Goal: Navigation & Orientation: Find specific page/section

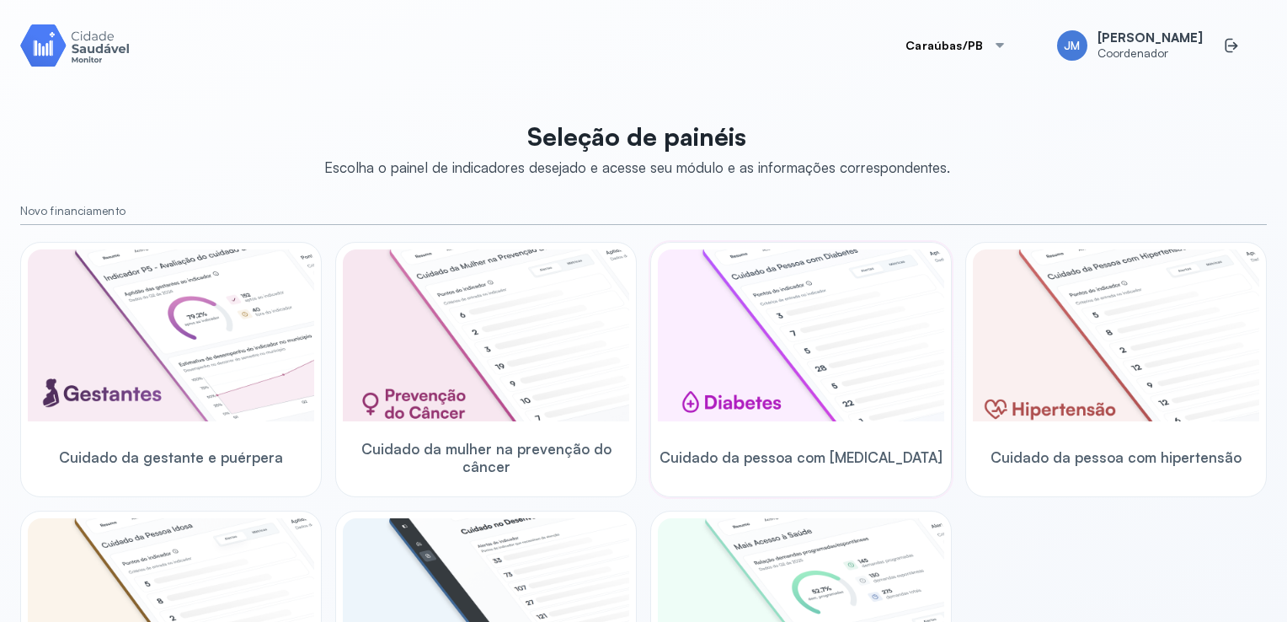
click at [894, 351] on img at bounding box center [801, 335] width 286 height 172
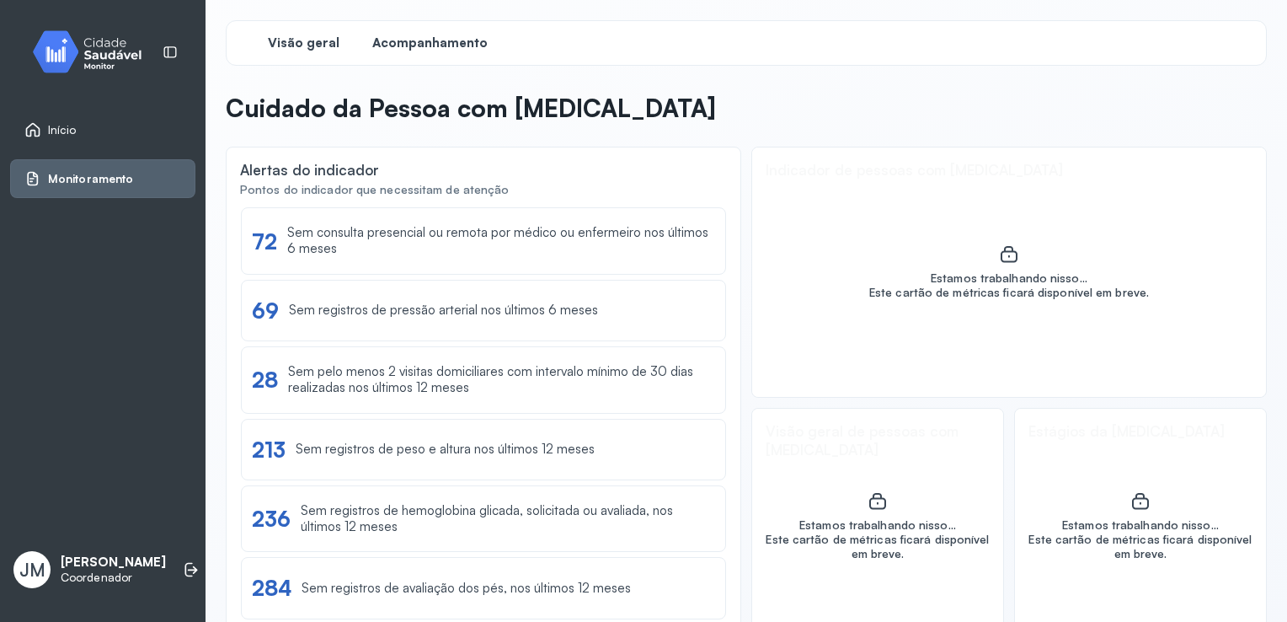
click at [445, 49] on span "Acompanhamento" at bounding box center [429, 43] width 115 height 16
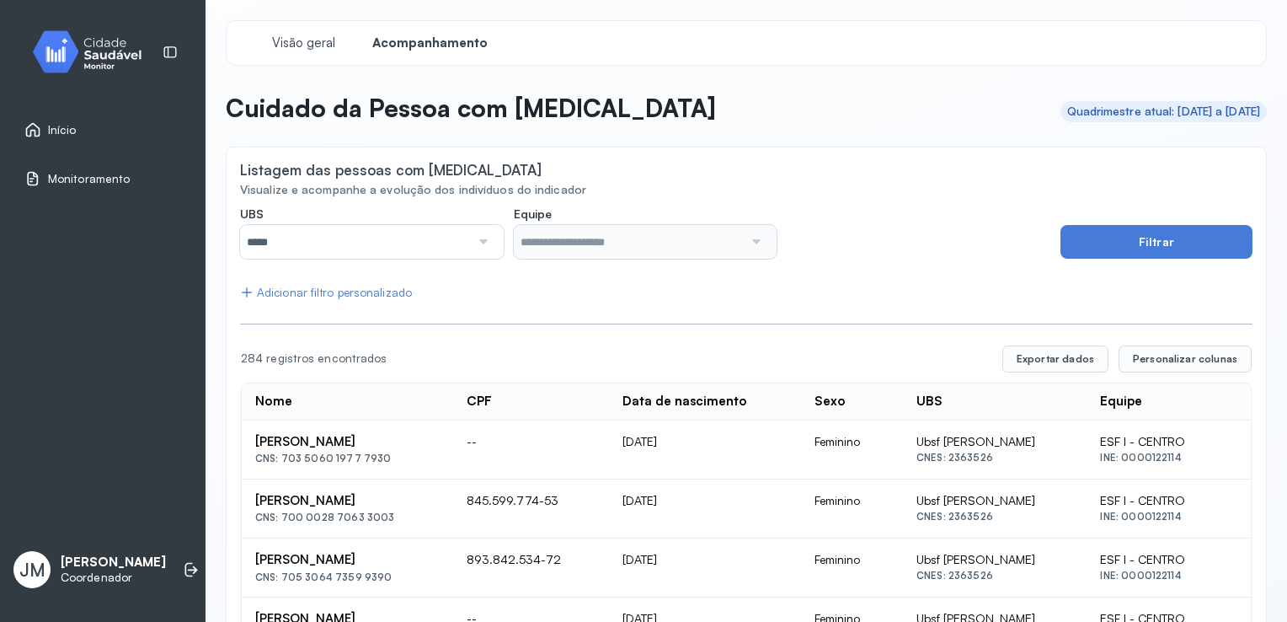
click at [441, 241] on input "*****" at bounding box center [355, 242] width 230 height 34
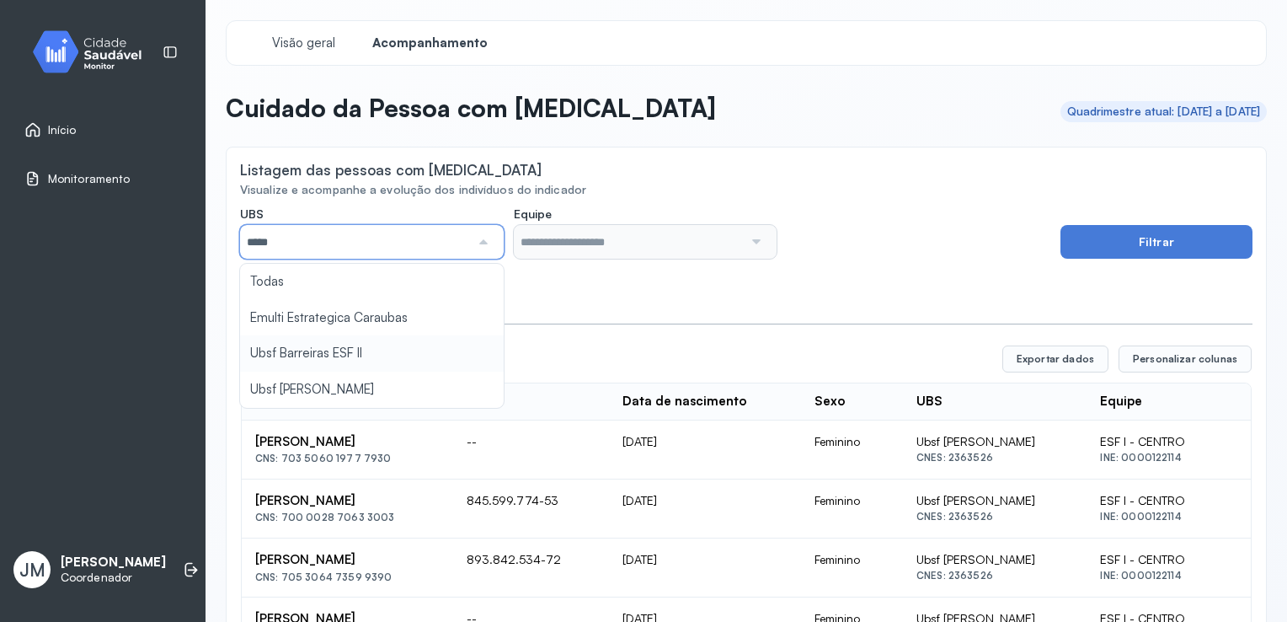
type input "*****"
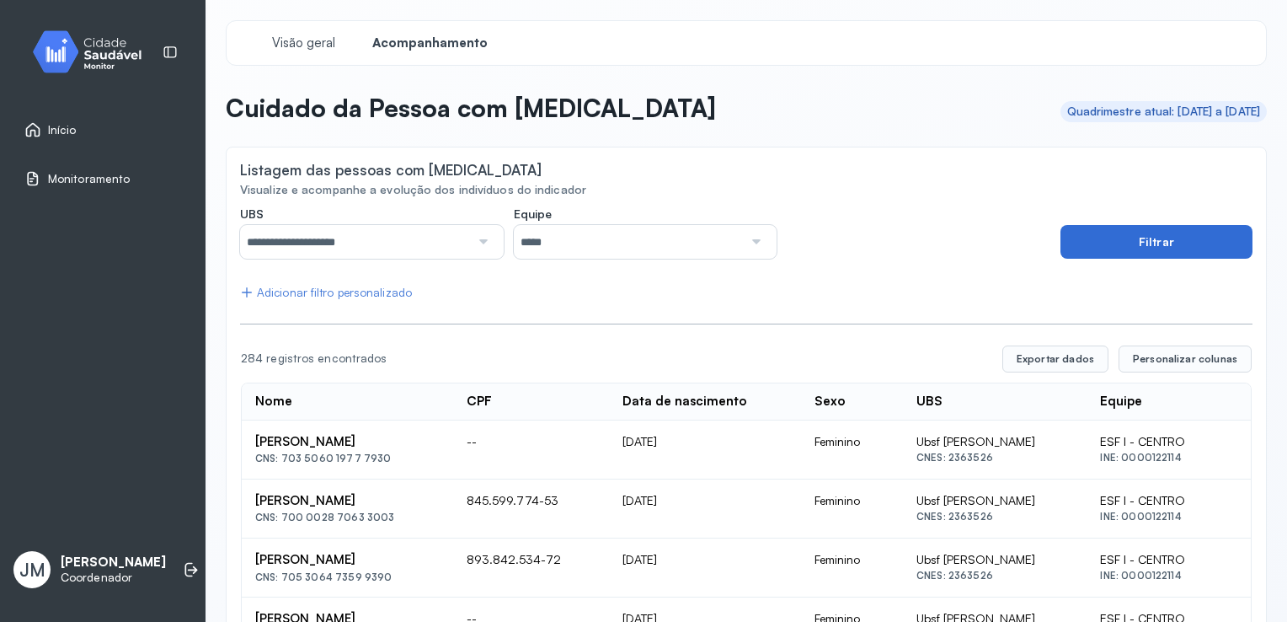
click at [1119, 254] on button "Filtrar" at bounding box center [1156, 242] width 192 height 34
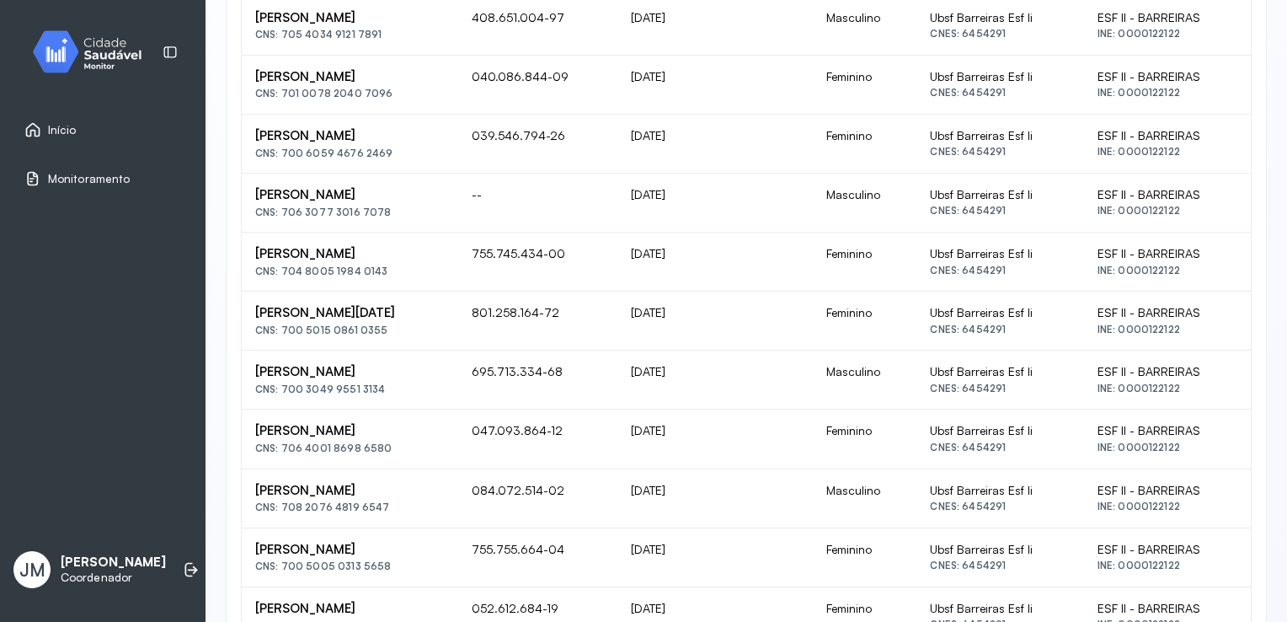
scroll to position [216, 0]
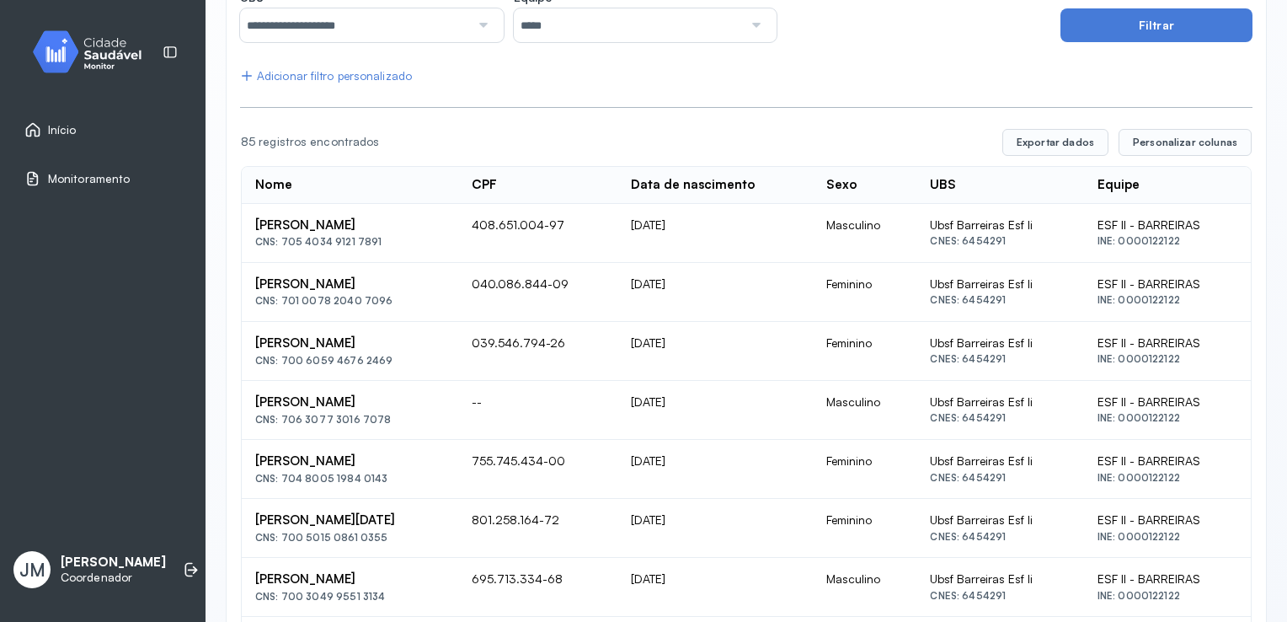
click at [1145, 227] on div "ESF II - BARREIRAS" at bounding box center [1167, 224] width 140 height 15
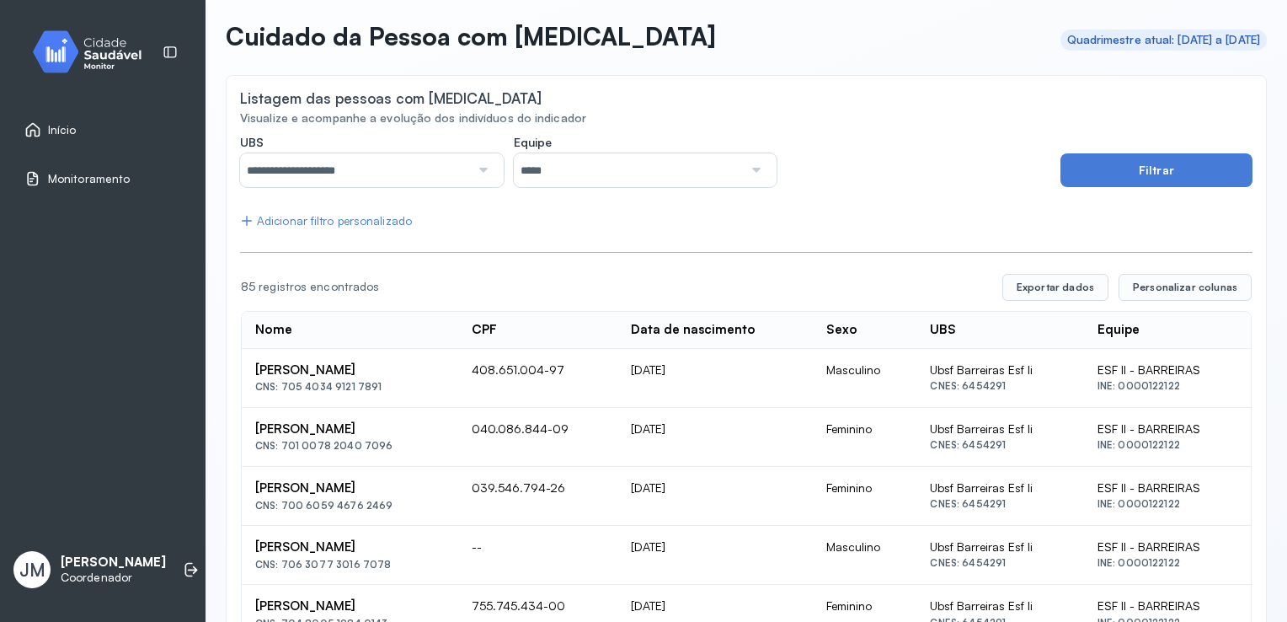
scroll to position [48, 0]
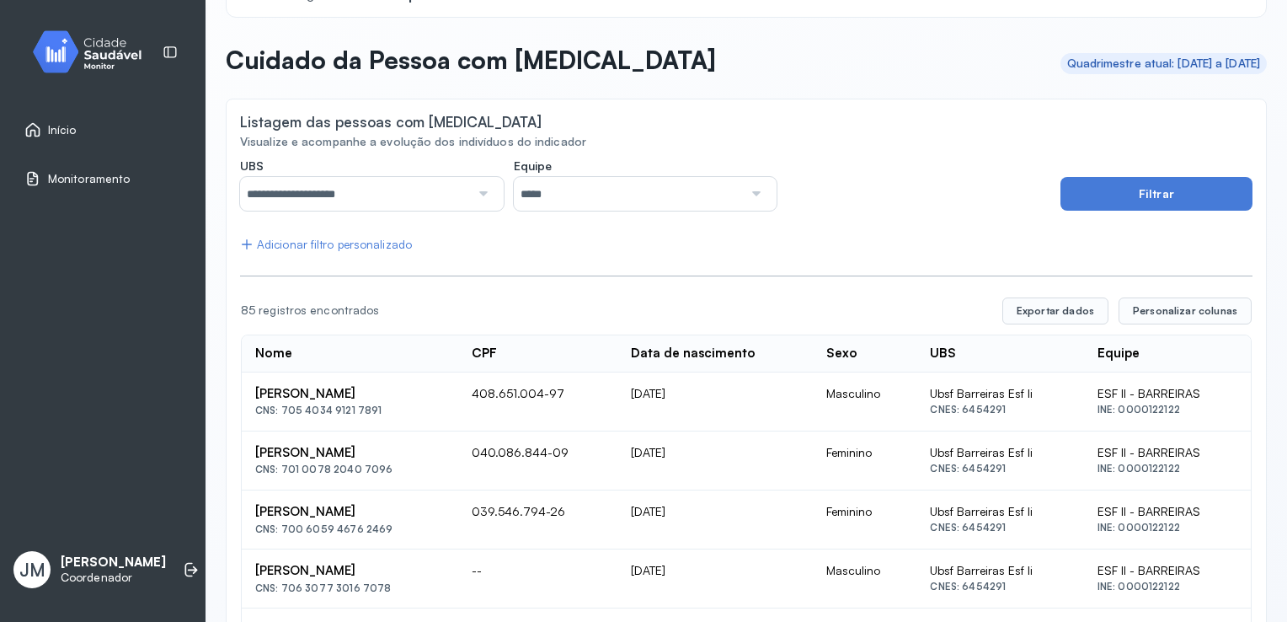
click at [612, 200] on input "*****" at bounding box center [629, 194] width 230 height 34
click at [943, 129] on div "Listagem das pessoas com diabetes" at bounding box center [746, 123] width 1012 height 21
click at [98, 181] on span "Monitoramento" at bounding box center [89, 179] width 82 height 14
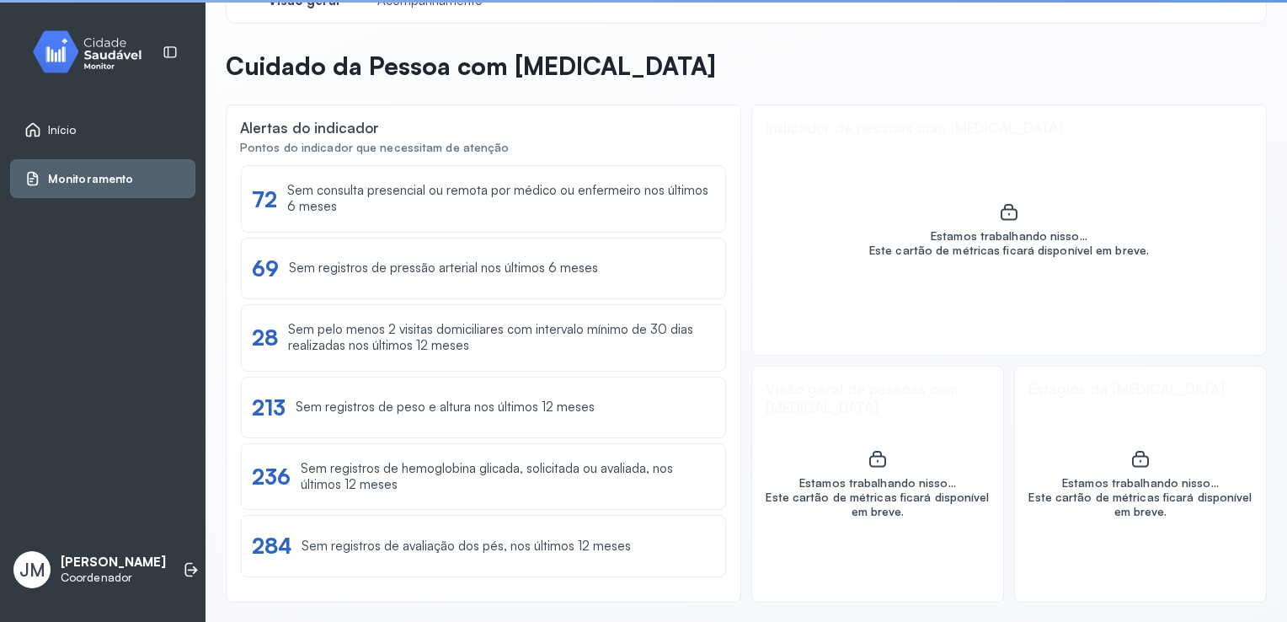
click at [75, 130] on span "Início" at bounding box center [62, 130] width 29 height 14
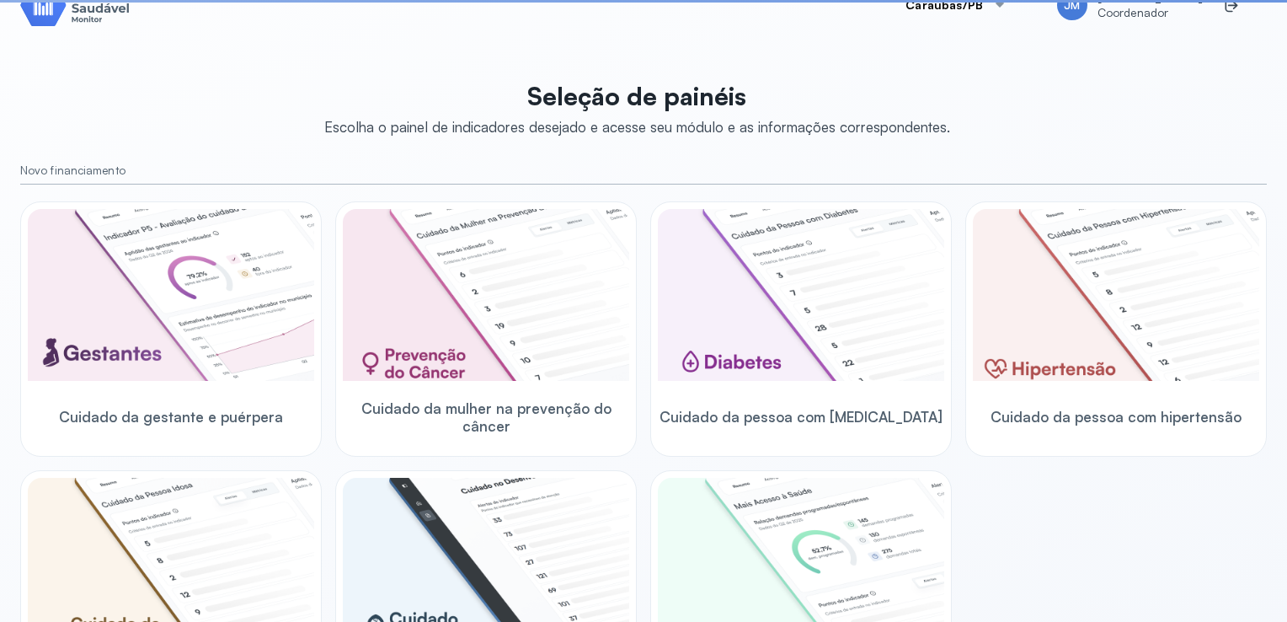
scroll to position [48, 0]
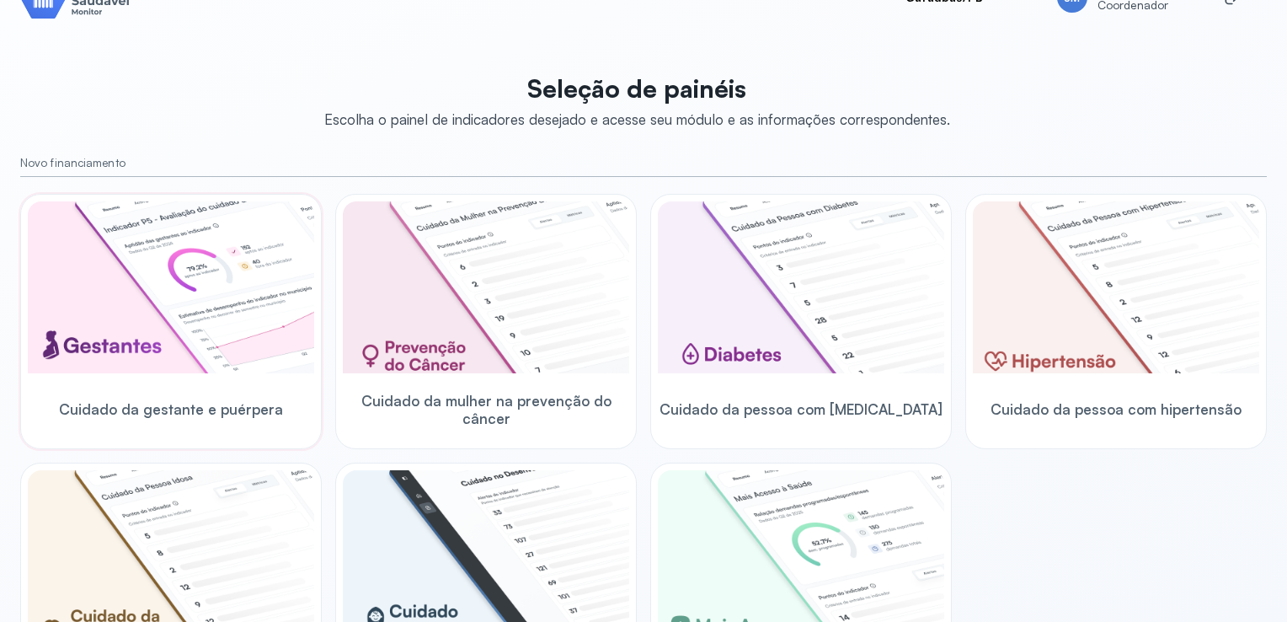
click at [172, 300] on img at bounding box center [171, 287] width 286 height 172
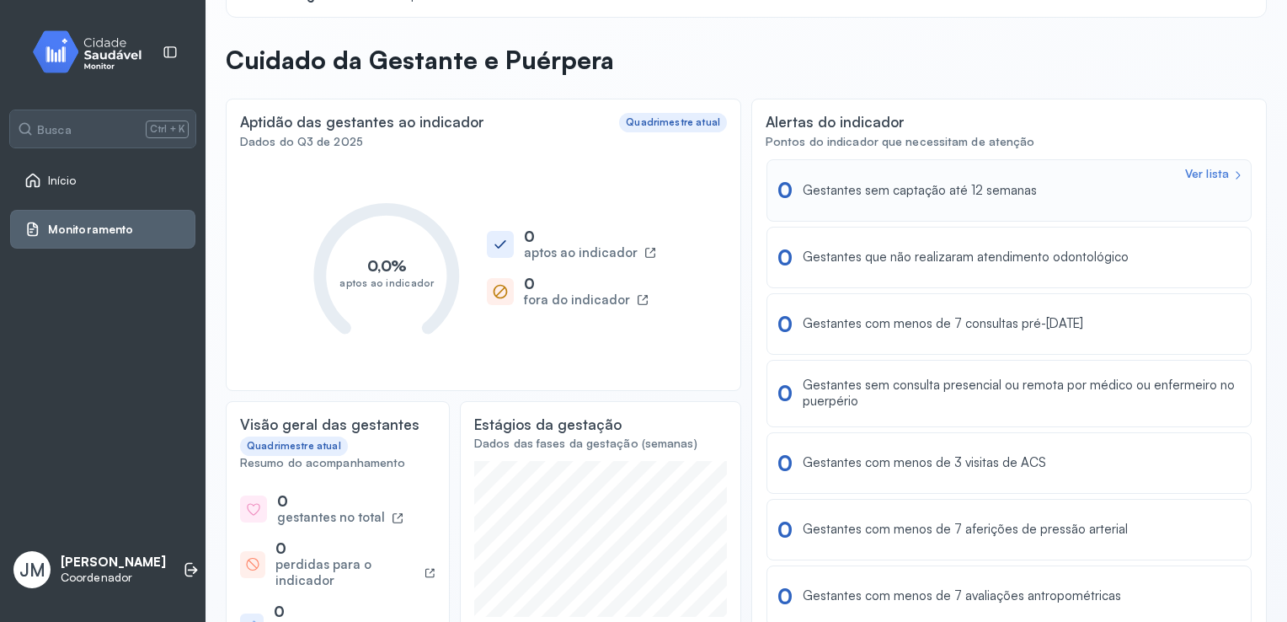
click at [866, 196] on div "Gestantes sem captação até 12 semanas" at bounding box center [920, 191] width 234 height 16
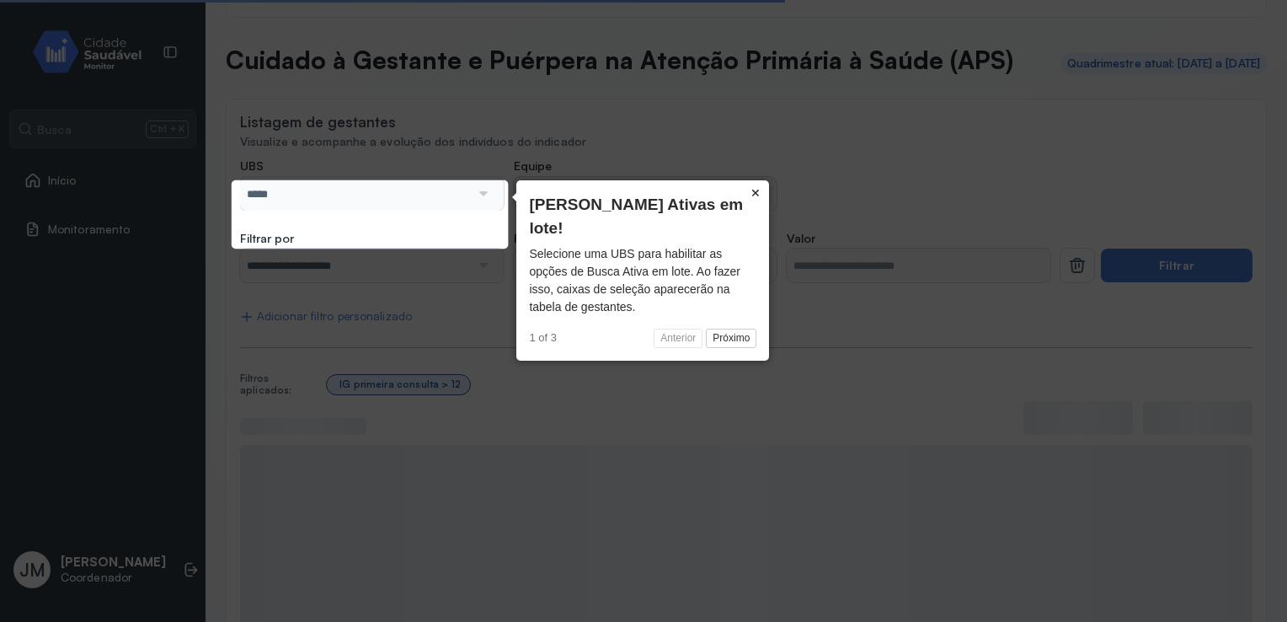
click at [758, 193] on button "×" at bounding box center [755, 192] width 27 height 24
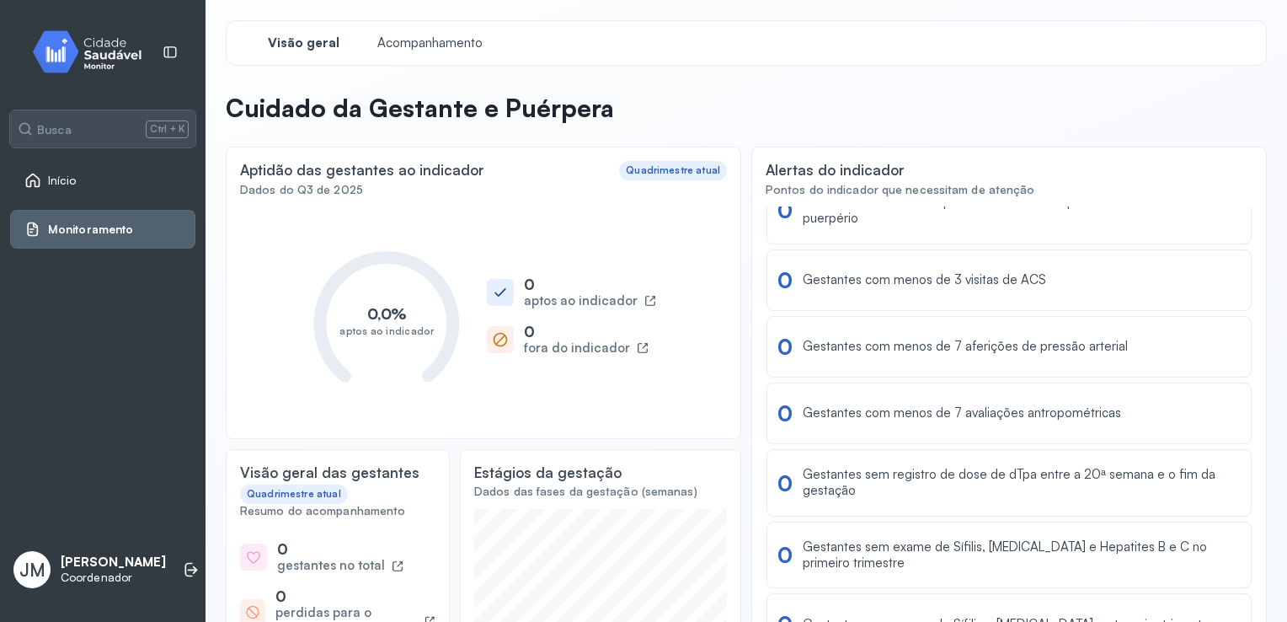
click at [64, 184] on span "Início" at bounding box center [62, 181] width 29 height 14
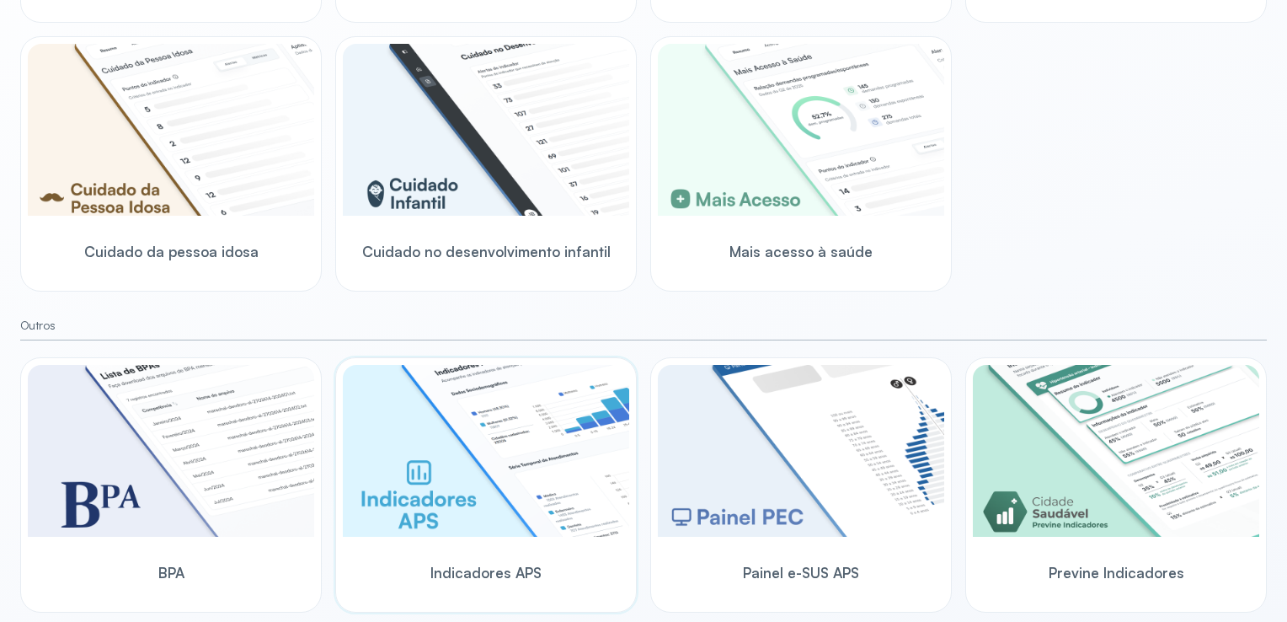
scroll to position [499, 0]
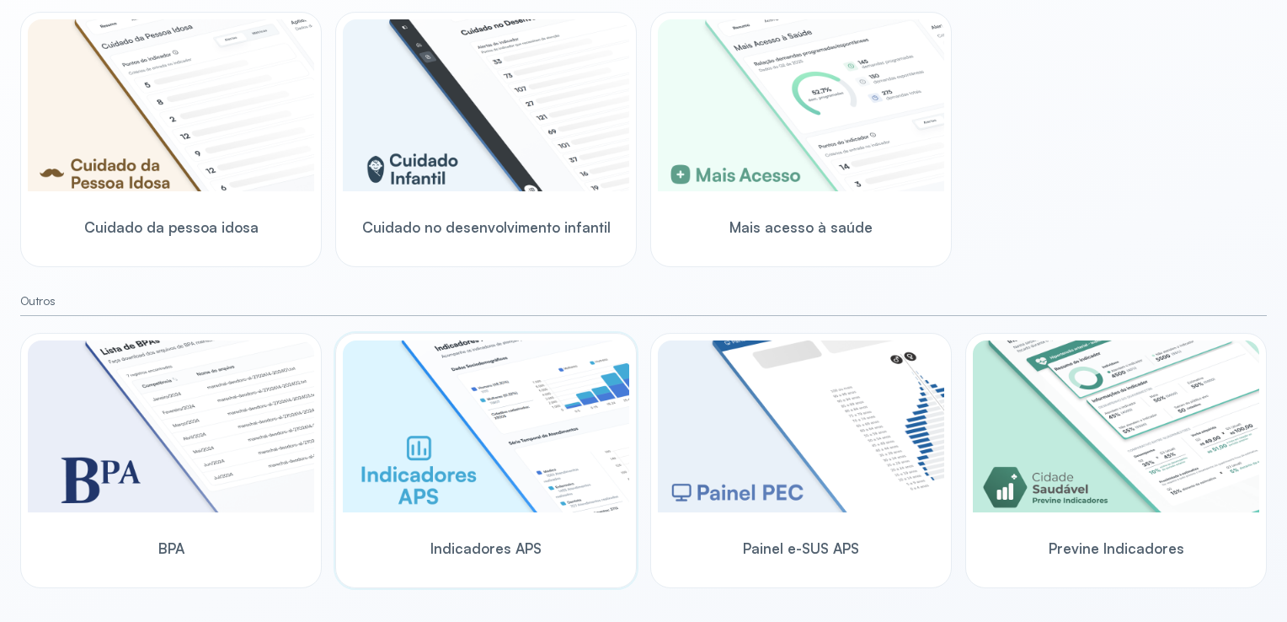
click at [441, 415] on img at bounding box center [486, 426] width 286 height 172
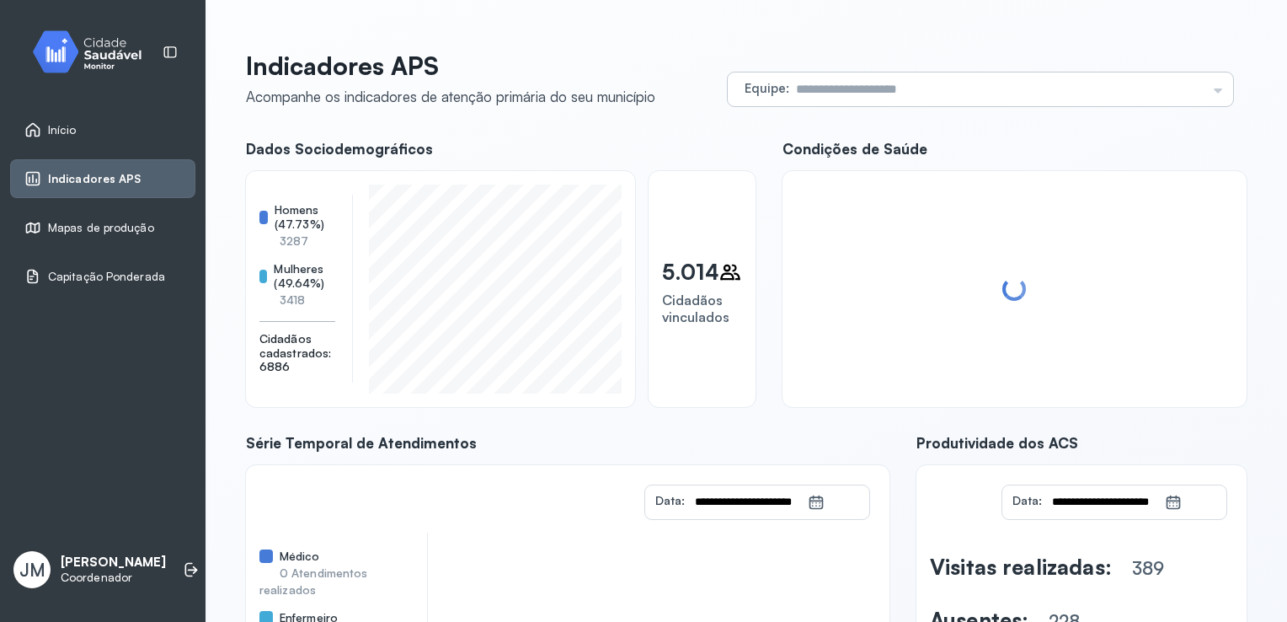
click at [883, 93] on input "text" at bounding box center [997, 89] width 417 height 34
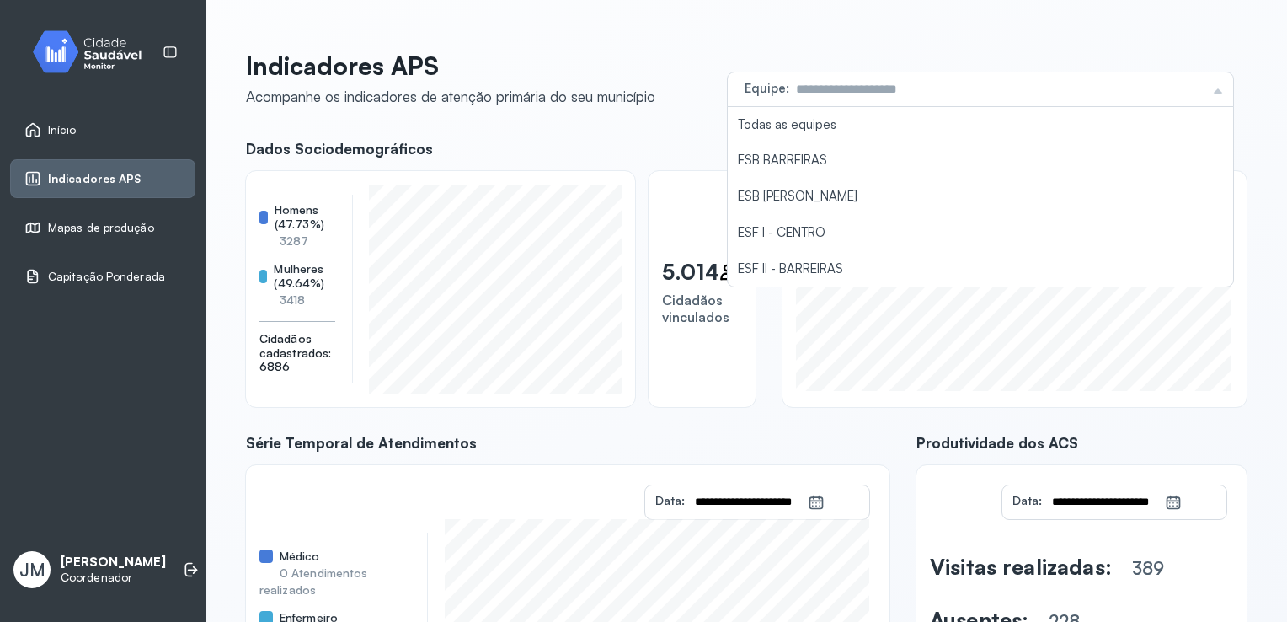
click at [550, 84] on div "Indicadores APS Acompanhe os indicadores de atenção primária do seu município" at bounding box center [450, 79] width 409 height 56
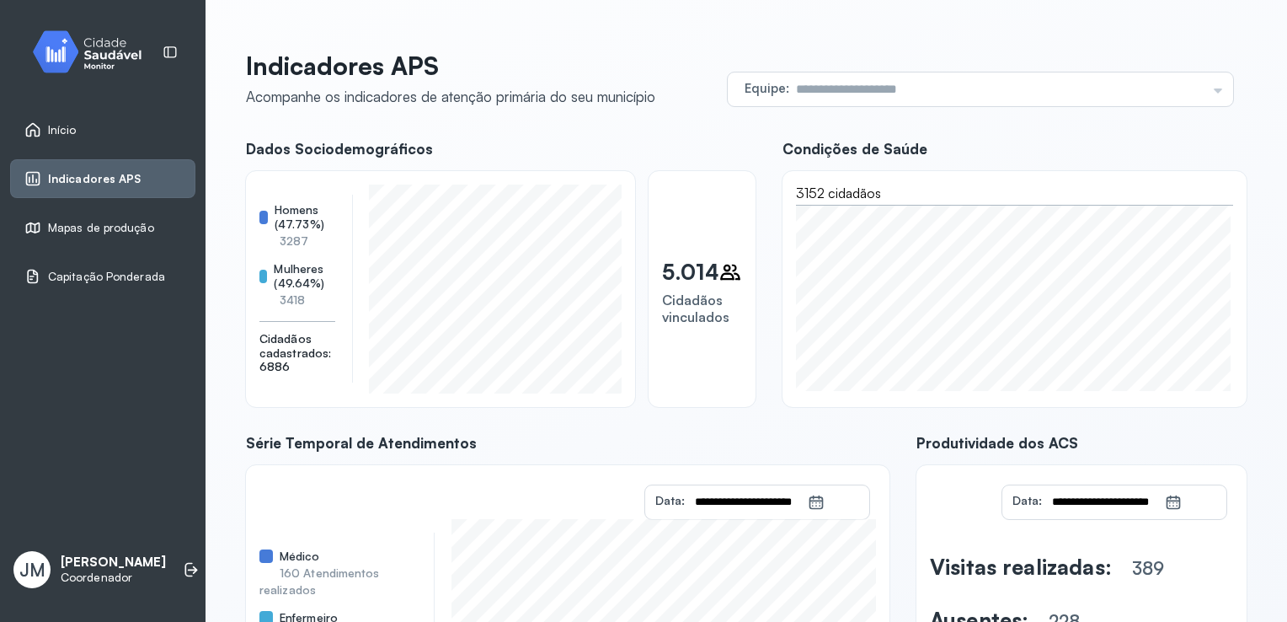
click at [83, 126] on link "Início" at bounding box center [102, 129] width 157 height 17
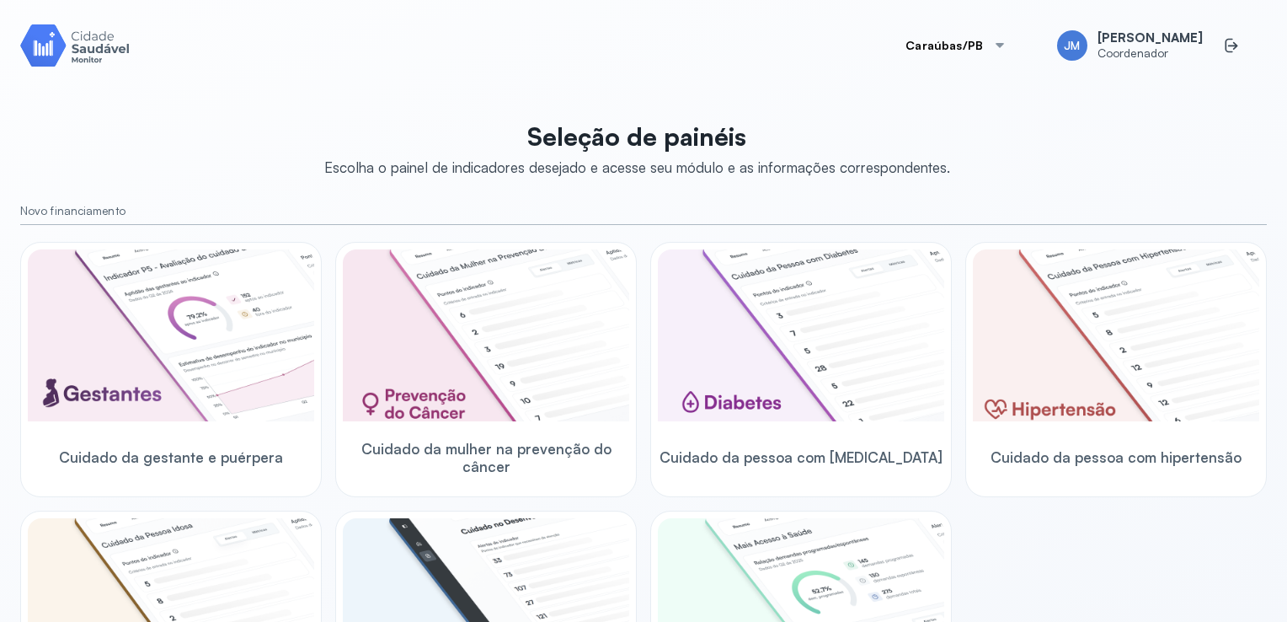
click at [994, 54] on button "Caraúbas/PB" at bounding box center [956, 46] width 142 height 34
click at [975, 141] on span "Camalaú/PB" at bounding box center [961, 136] width 68 height 23
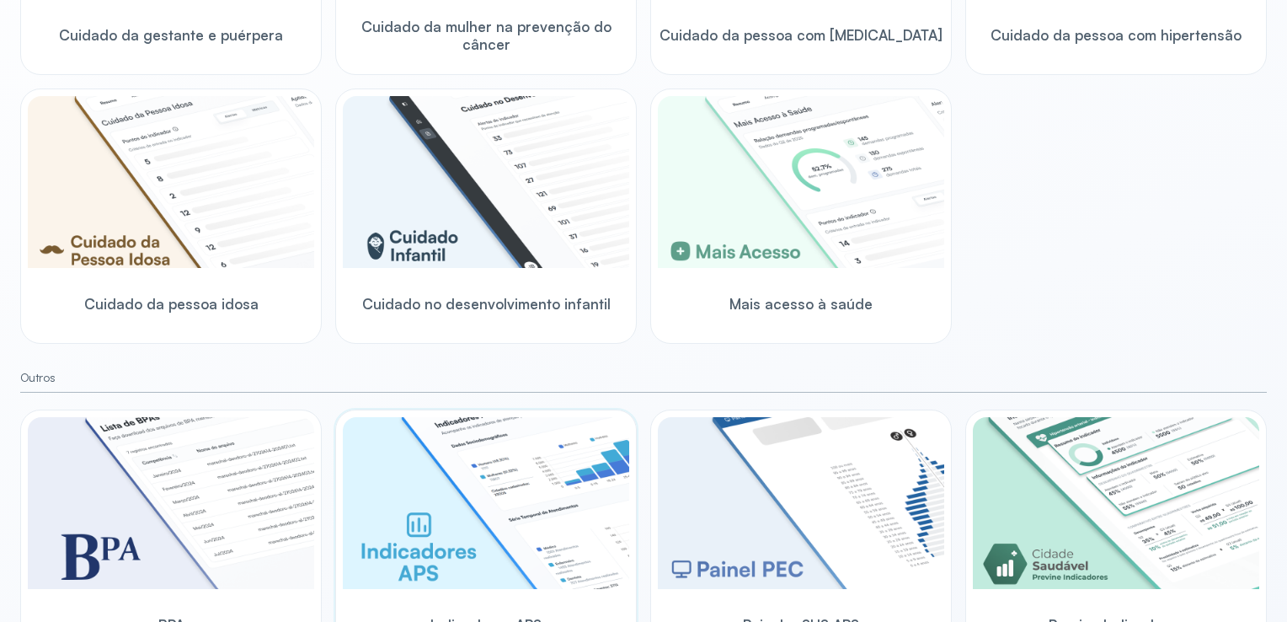
scroll to position [499, 0]
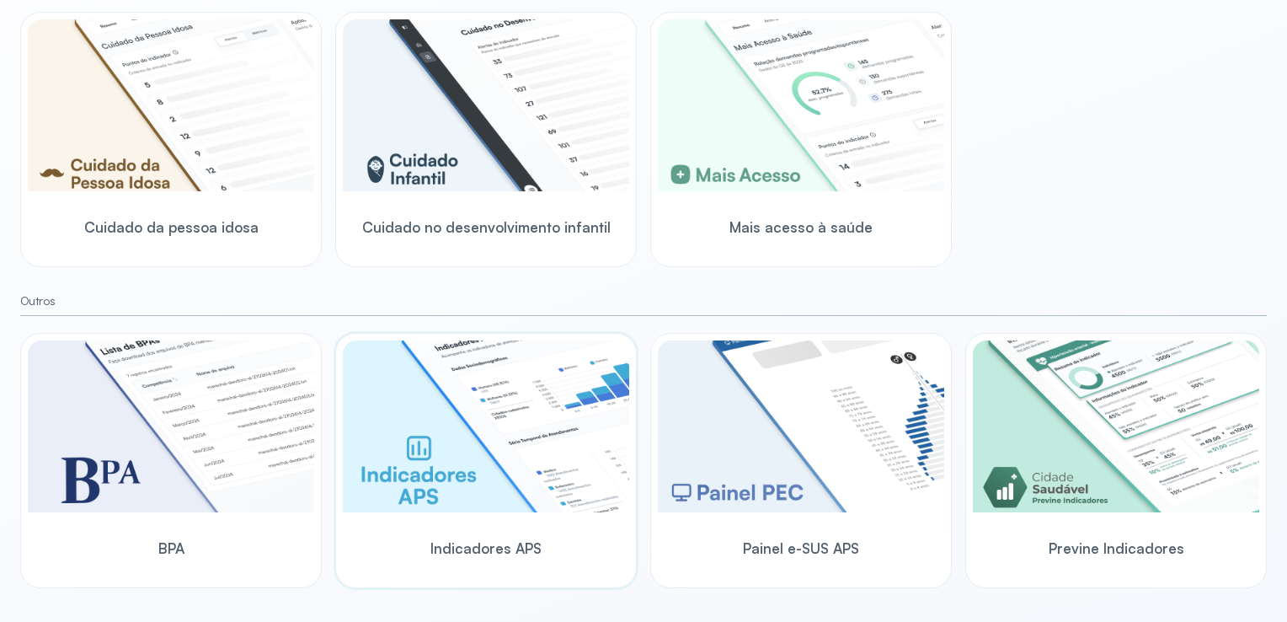
click at [448, 396] on img at bounding box center [486, 426] width 286 height 172
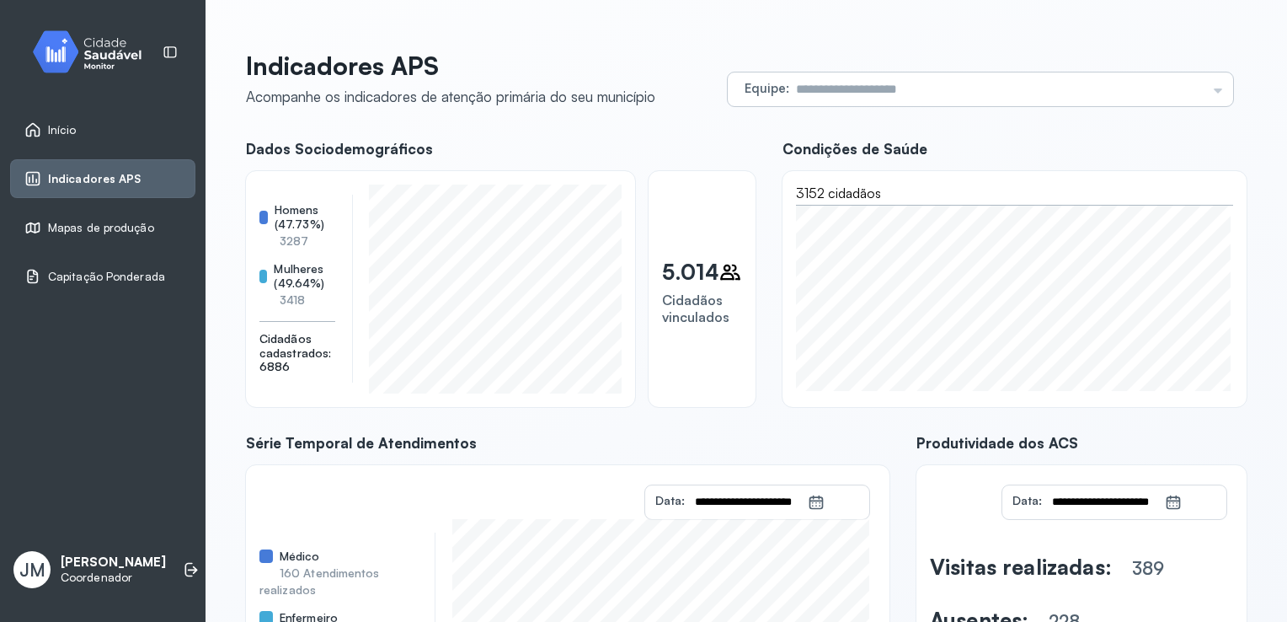
click at [834, 91] on input "text" at bounding box center [997, 89] width 417 height 34
click at [655, 86] on div "Indicadores APS Acompanhe os indicadores de atenção primária do seu município" at bounding box center [450, 79] width 409 height 56
click at [84, 177] on span "Indicadores APS" at bounding box center [94, 179] width 93 height 14
click at [81, 124] on link "Início" at bounding box center [102, 129] width 157 height 17
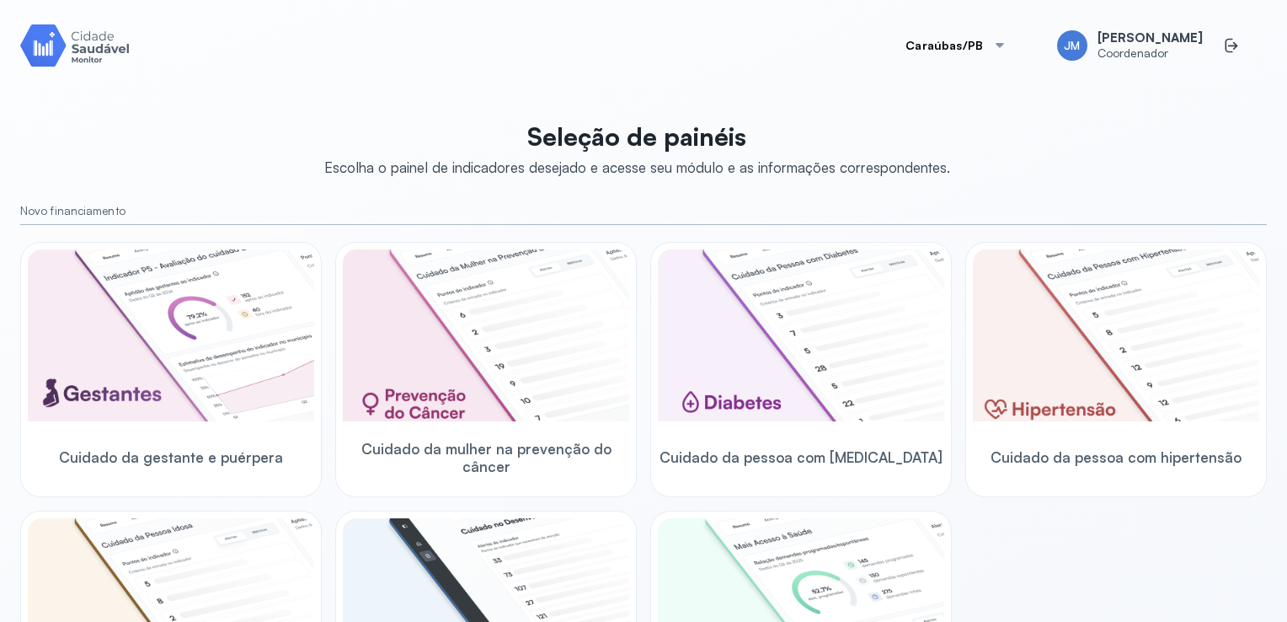
click at [973, 45] on button "Caraúbas/PB" at bounding box center [956, 46] width 142 height 34
click at [958, 137] on span "Camalaú/PB" at bounding box center [961, 136] width 68 height 23
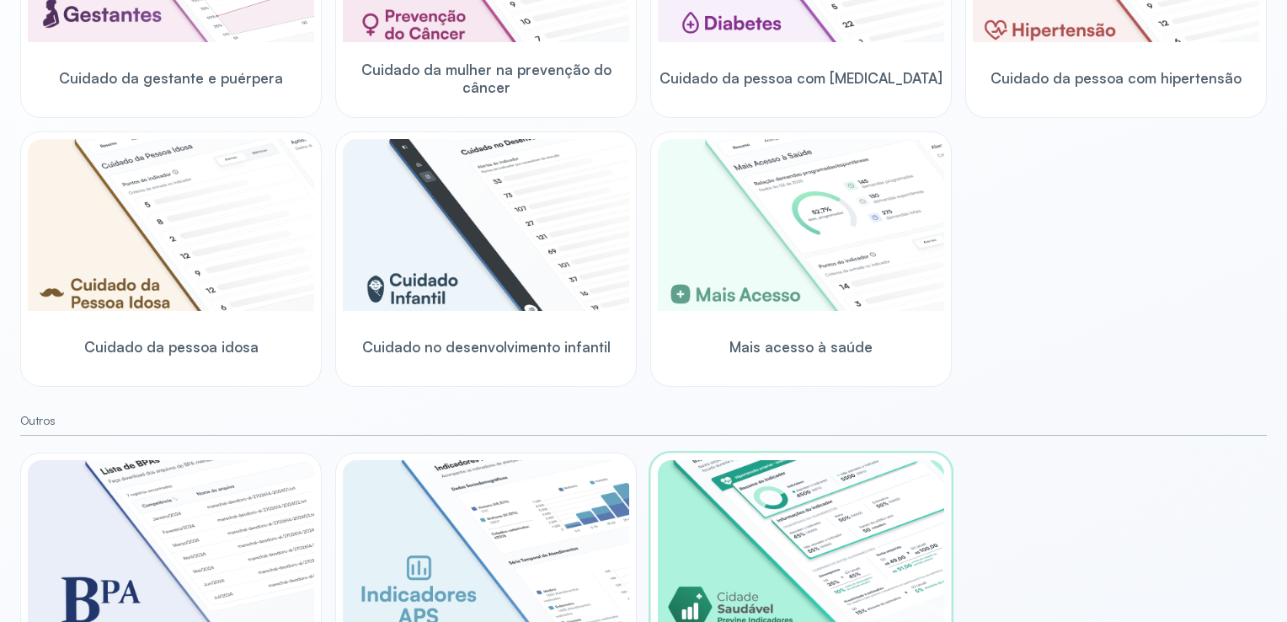
scroll to position [499, 0]
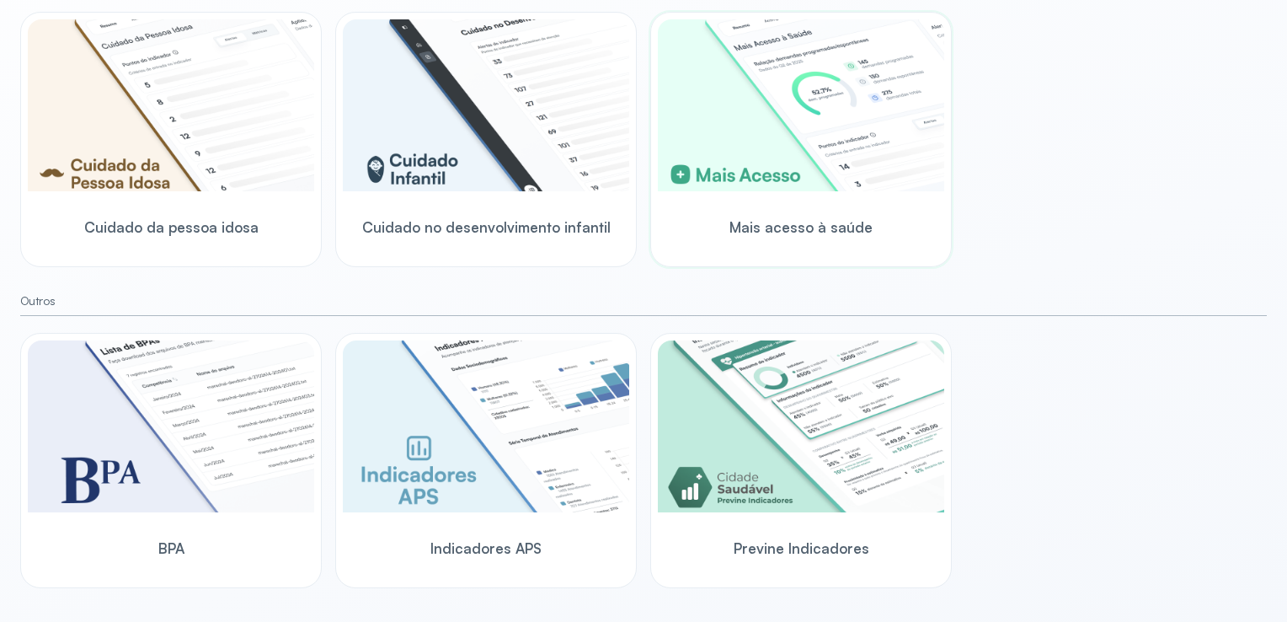
click at [793, 108] on img at bounding box center [801, 105] width 286 height 172
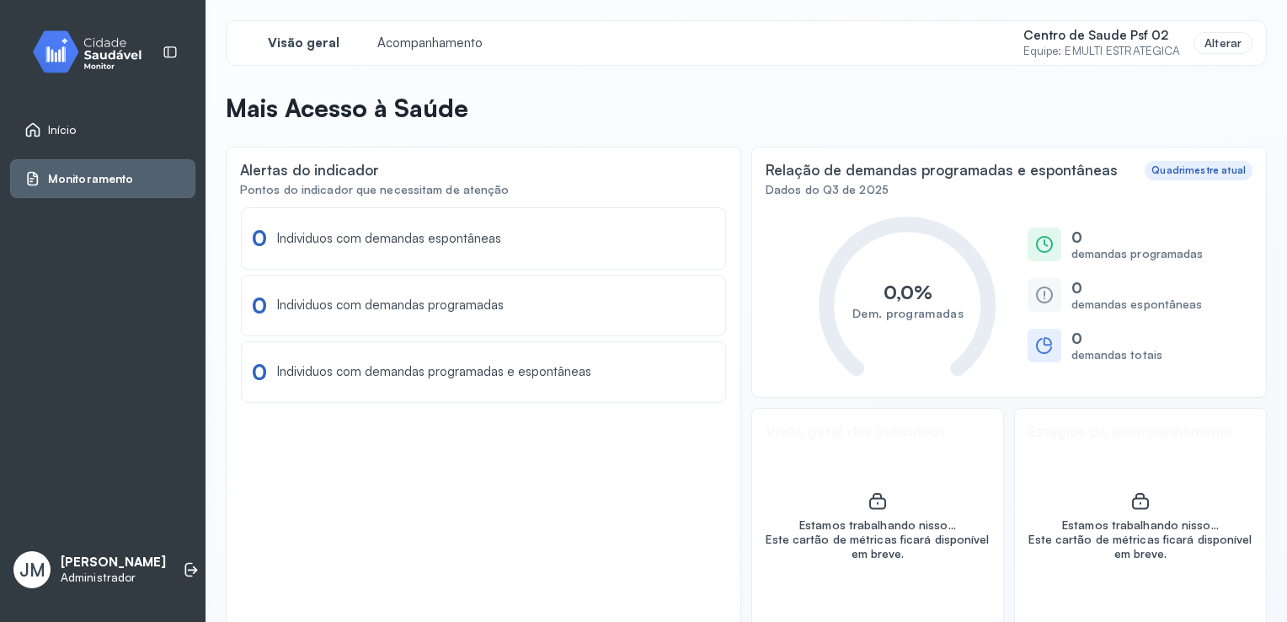
click at [71, 140] on div "Início" at bounding box center [102, 129] width 185 height 39
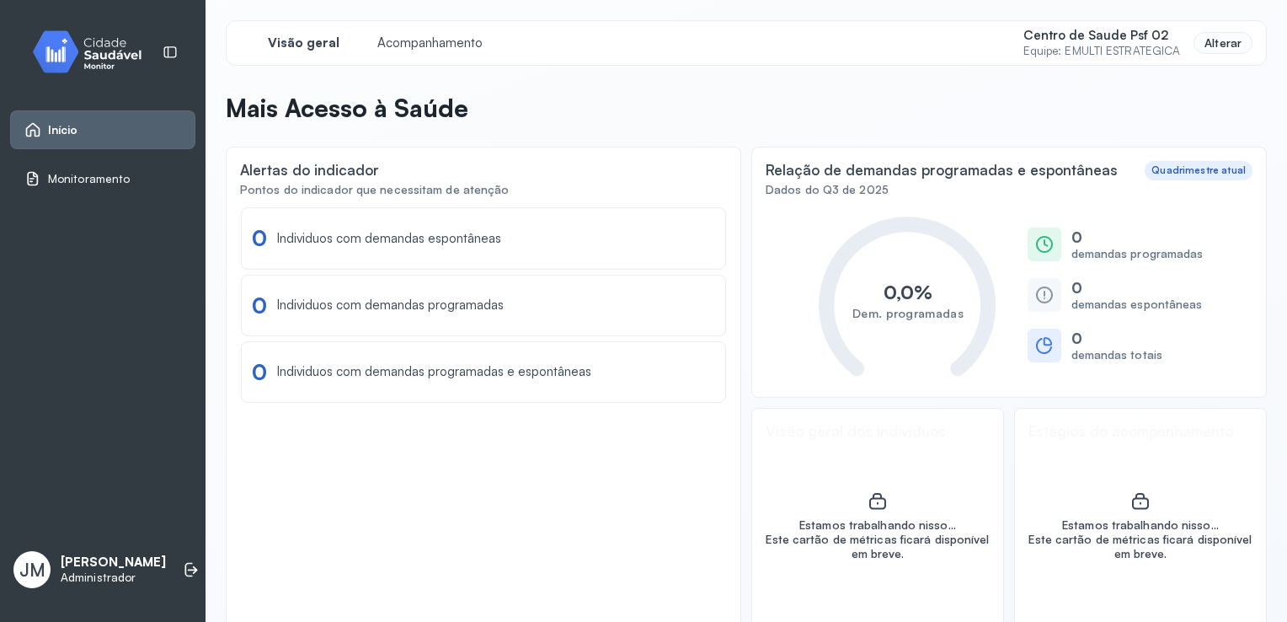
click at [1203, 42] on div "Alterar" at bounding box center [1223, 43] width 59 height 23
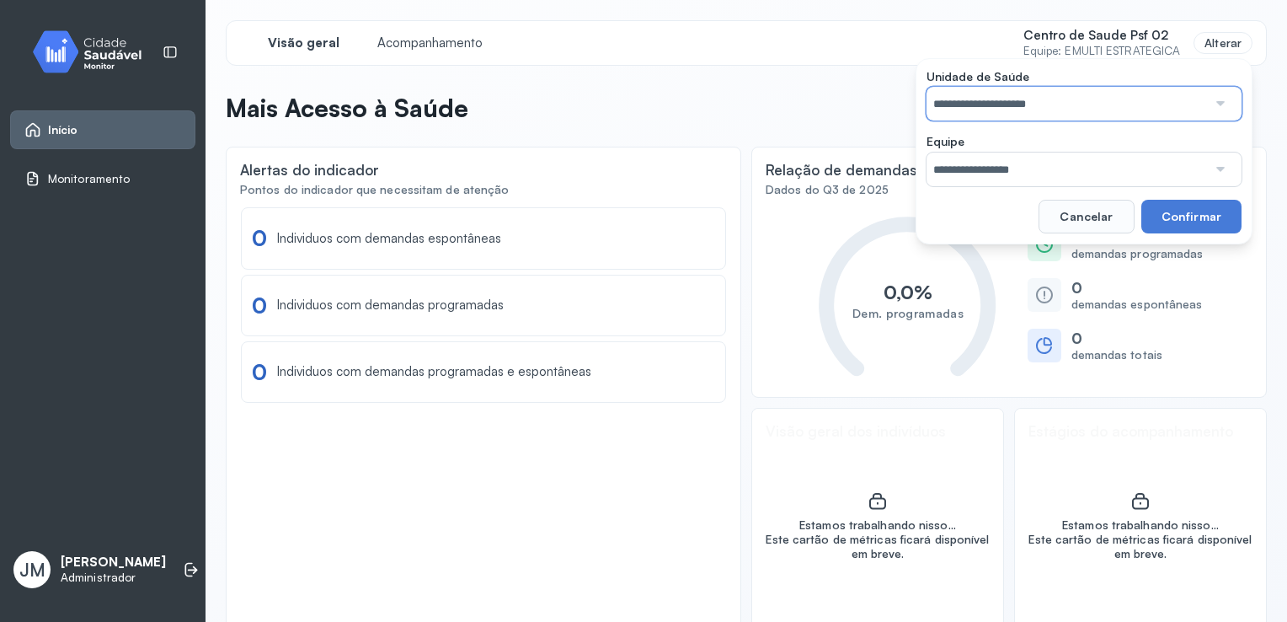
click at [1039, 100] on input "**********" at bounding box center [1067, 104] width 280 height 34
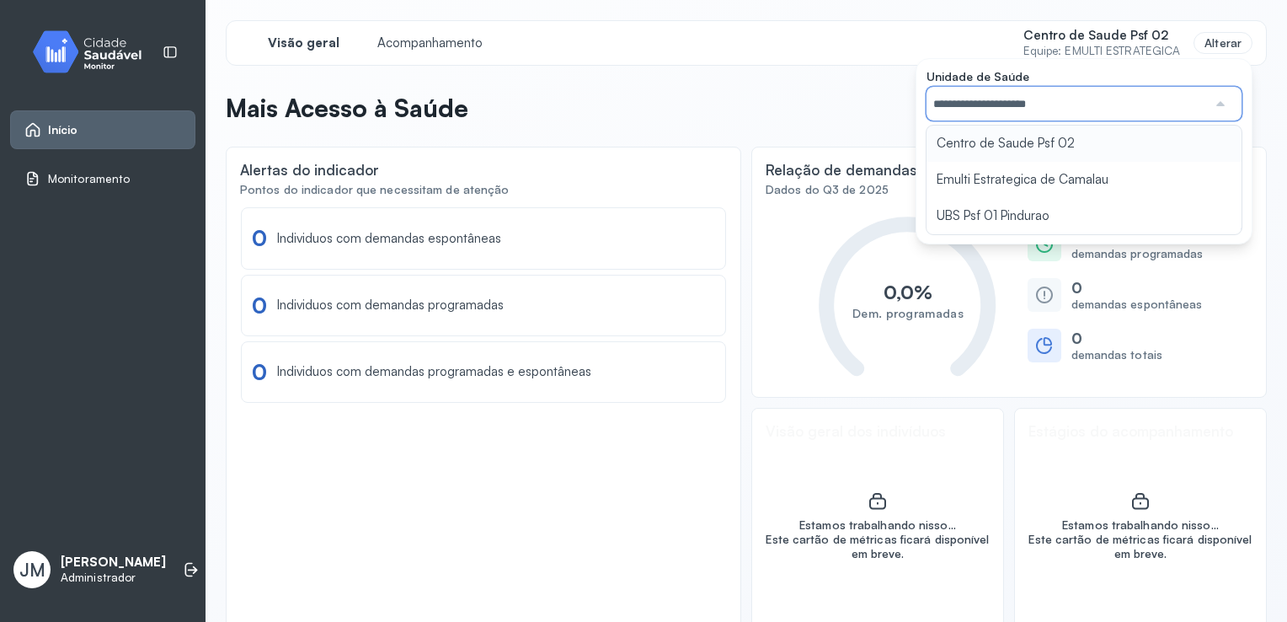
click at [1033, 142] on div "**********" at bounding box center [1084, 151] width 337 height 186
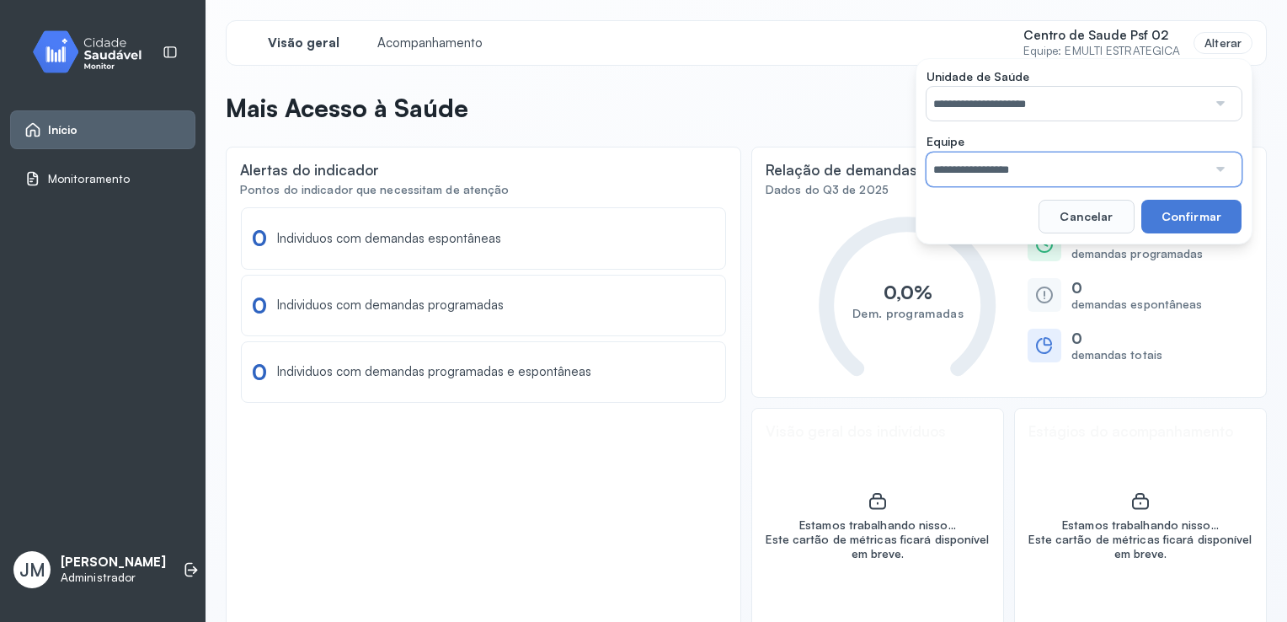
click at [1038, 171] on input "**********" at bounding box center [1067, 169] width 280 height 34
click at [1020, 281] on div "**********" at bounding box center [746, 332] width 1041 height 624
click at [1175, 224] on button "Confirmar" at bounding box center [1191, 217] width 100 height 34
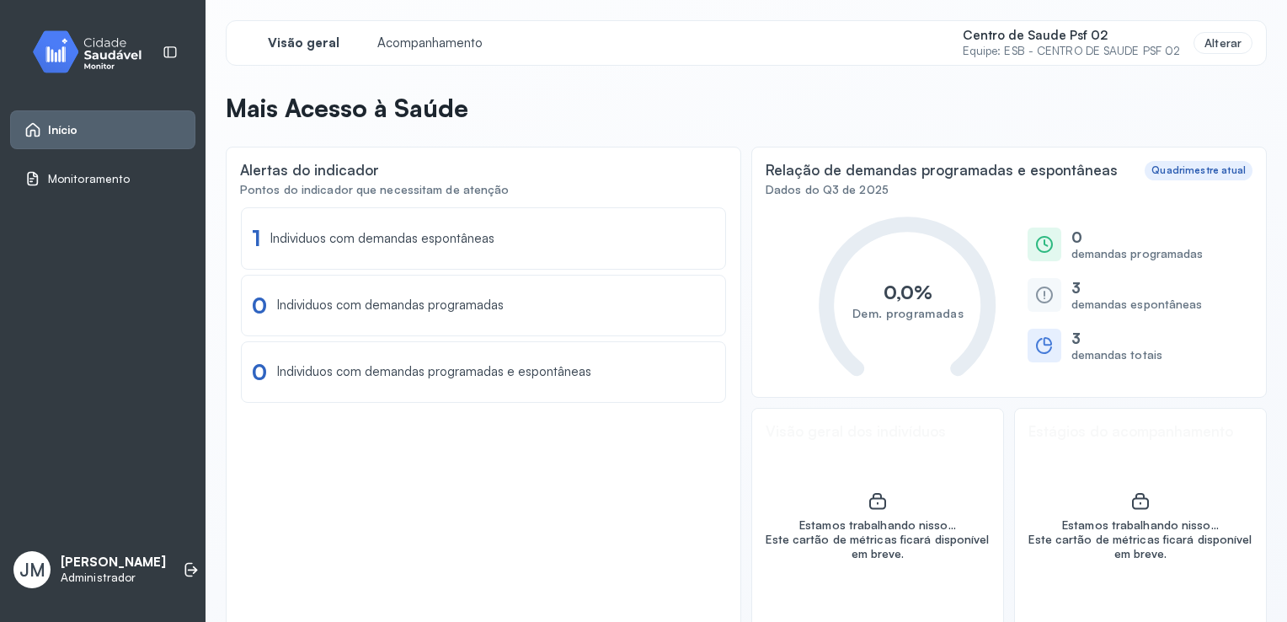
click at [67, 133] on span "Início" at bounding box center [63, 130] width 30 height 14
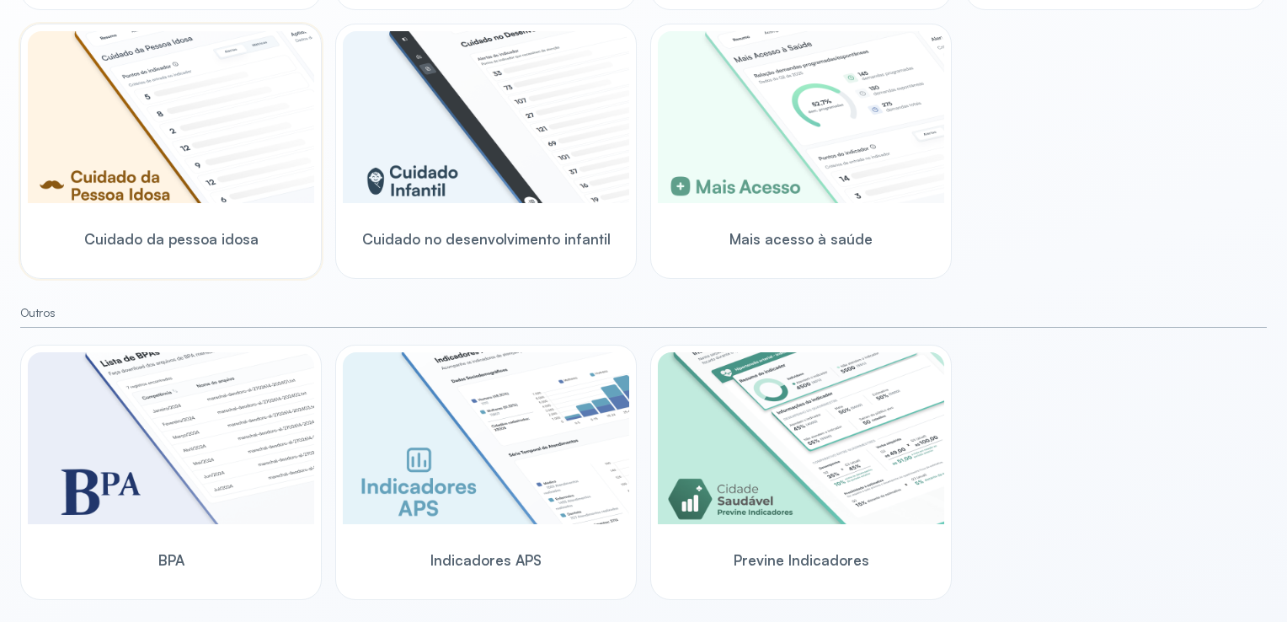
scroll to position [499, 0]
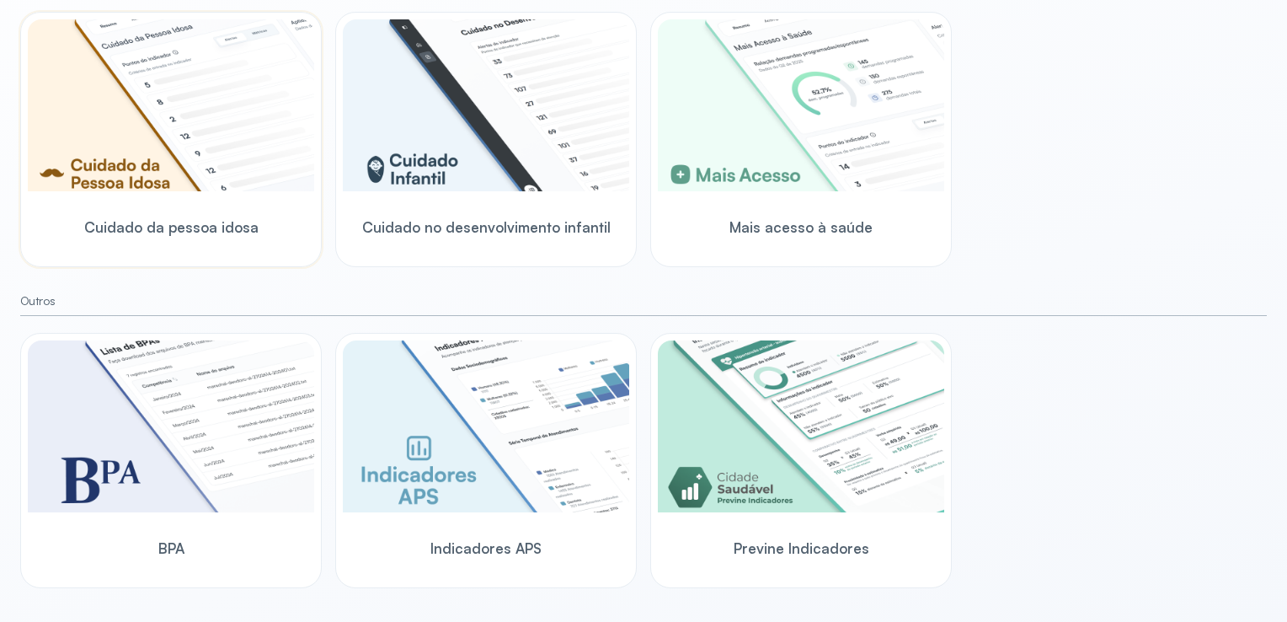
click at [192, 163] on img at bounding box center [171, 105] width 286 height 172
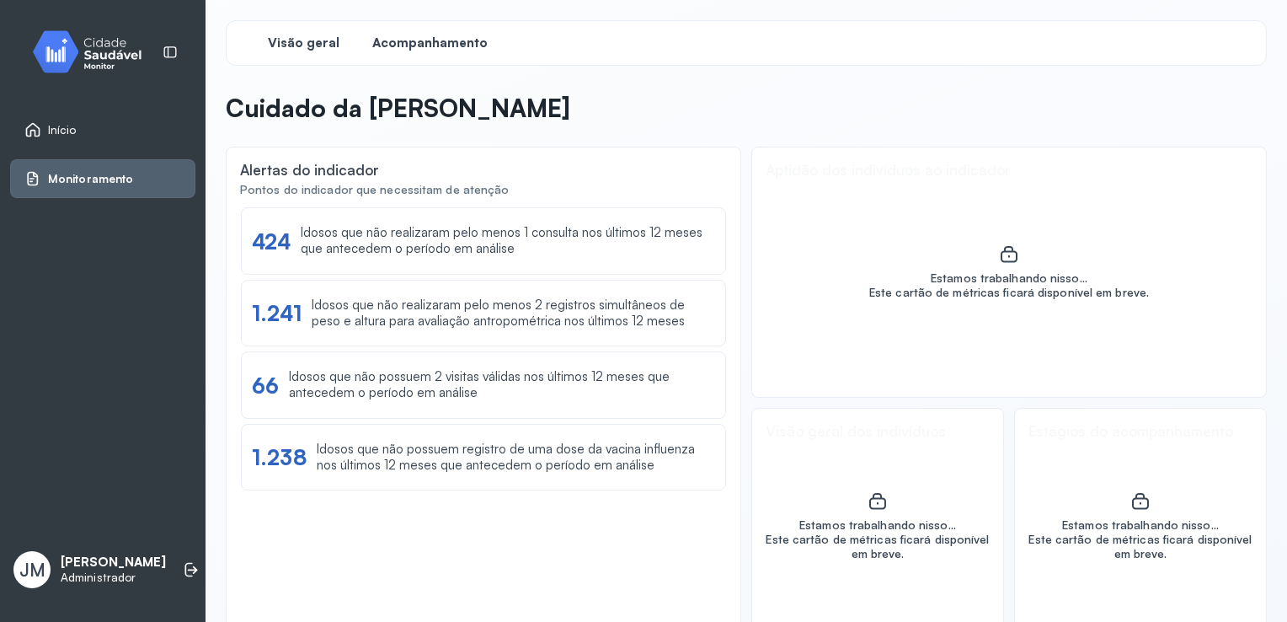
click at [403, 43] on span "Acompanhamento" at bounding box center [429, 43] width 115 height 16
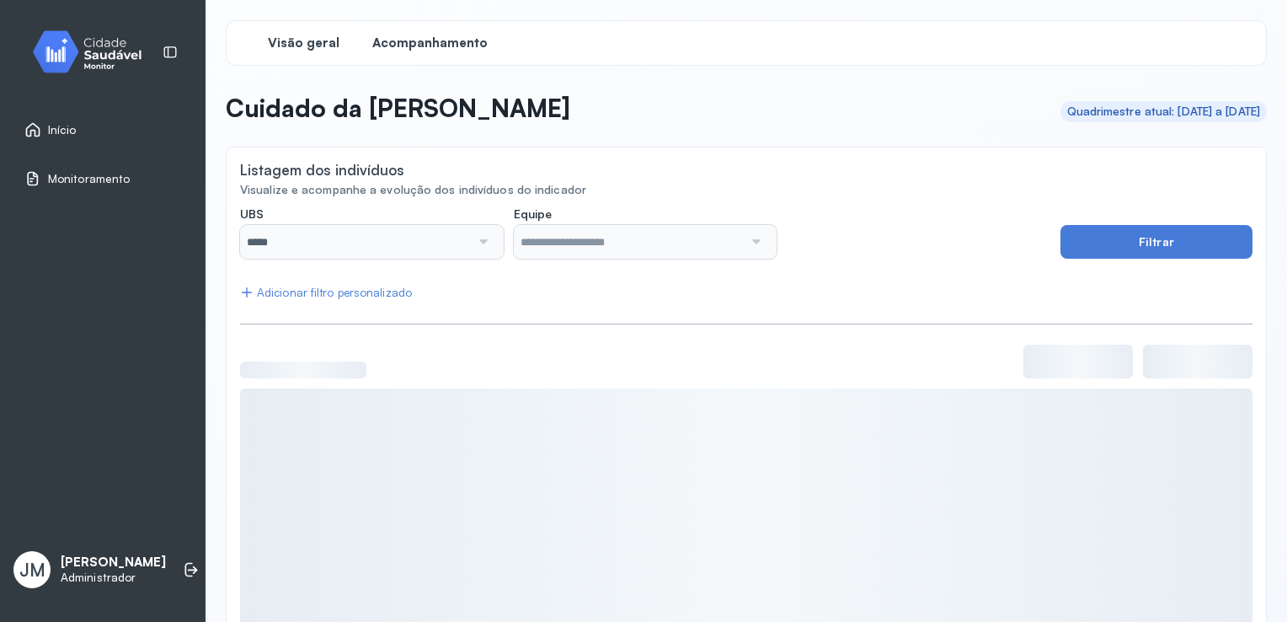
click at [310, 40] on span "Visão geral" at bounding box center [304, 43] width 72 height 16
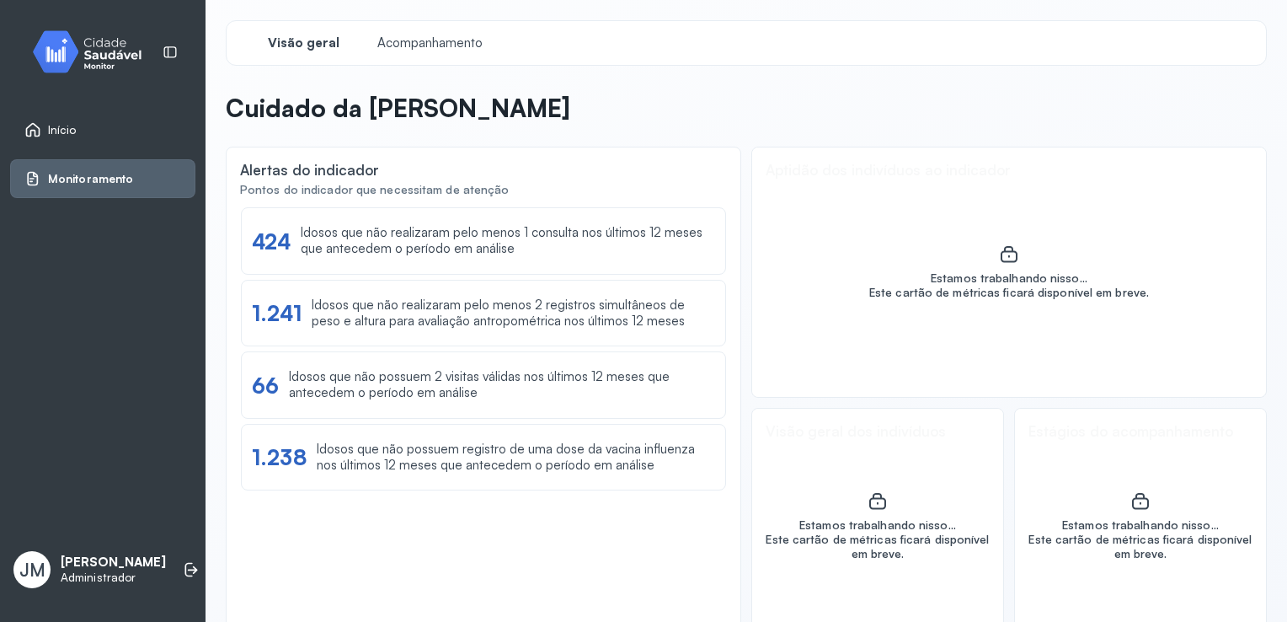
click at [45, 125] on div "Início" at bounding box center [50, 129] width 52 height 17
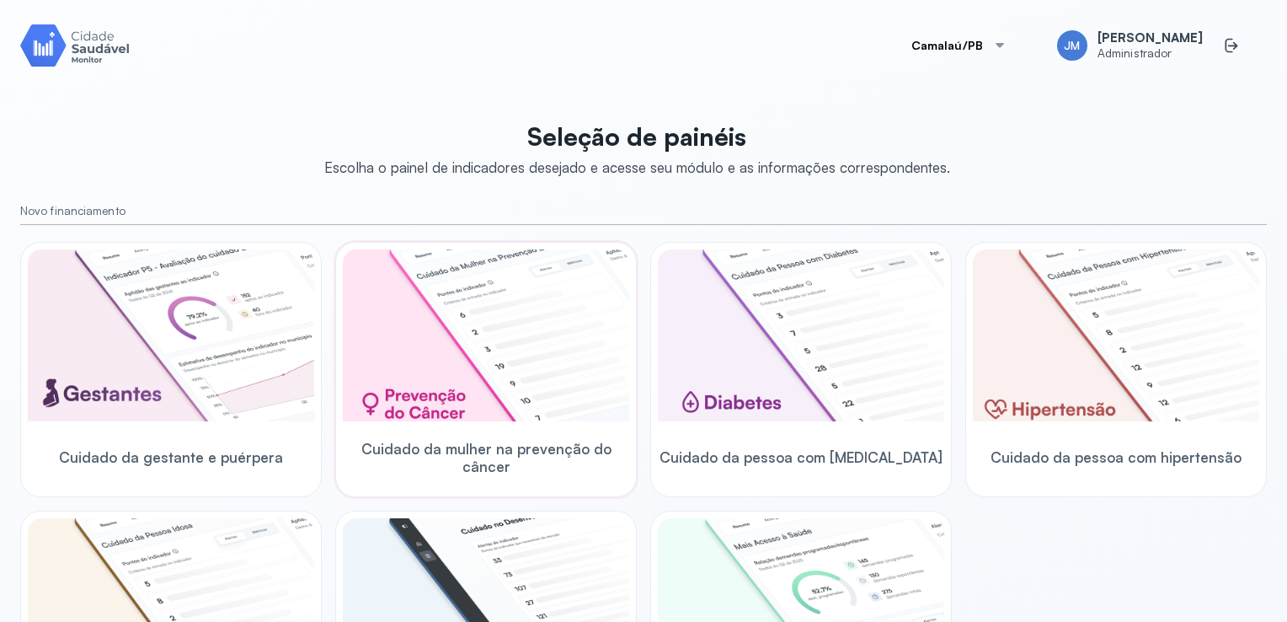
click at [471, 312] on img at bounding box center [486, 335] width 286 height 172
